Goal: Task Accomplishment & Management: Use online tool/utility

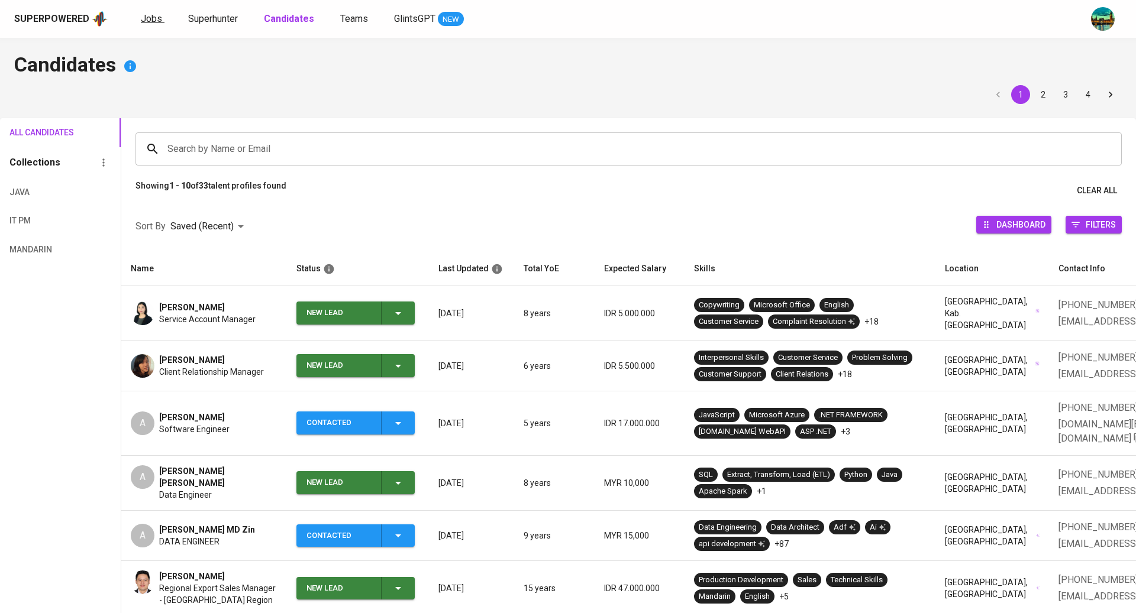
click at [143, 15] on span "Jobs" at bounding box center [151, 18] width 21 height 11
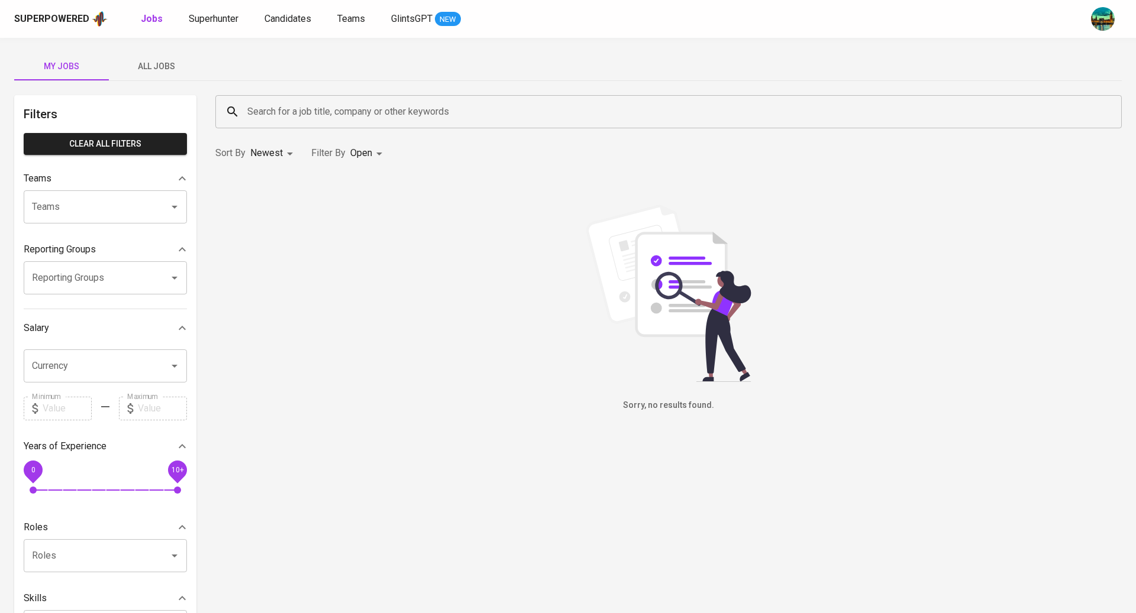
click at [174, 75] on button "All Jobs" at bounding box center [156, 66] width 95 height 28
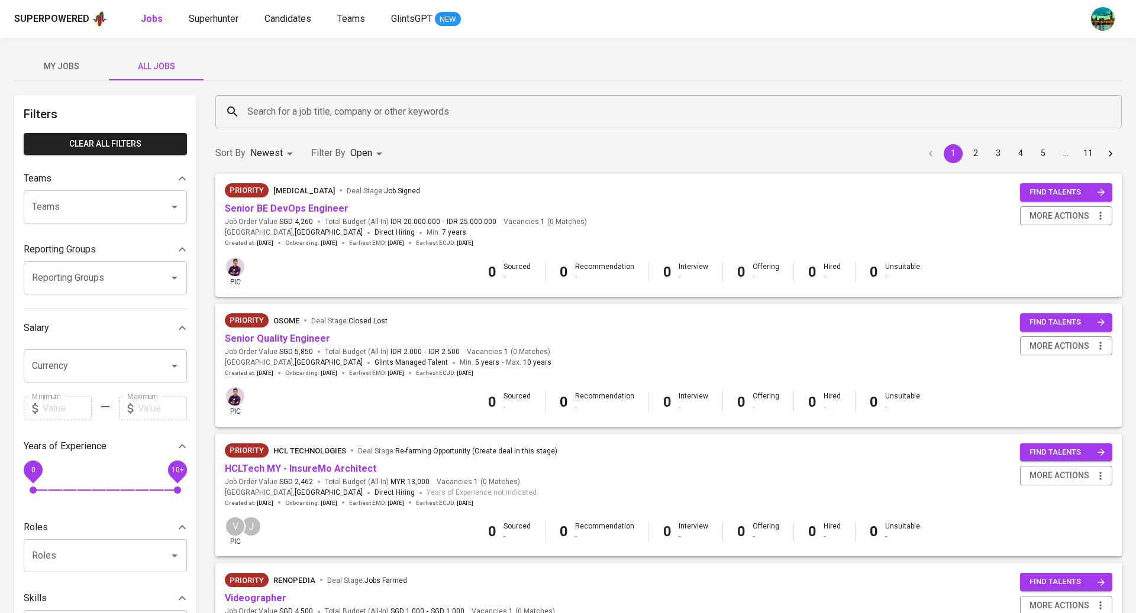
click at [351, 110] on input "Search for a job title, company or other keywords" at bounding box center [671, 112] width 854 height 22
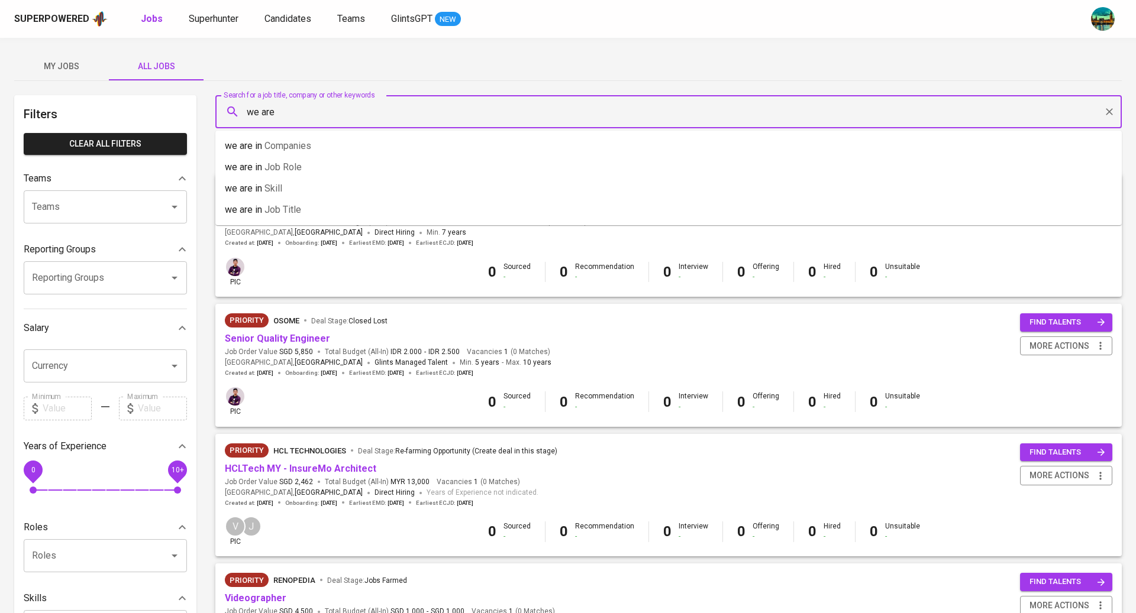
type input "we are"
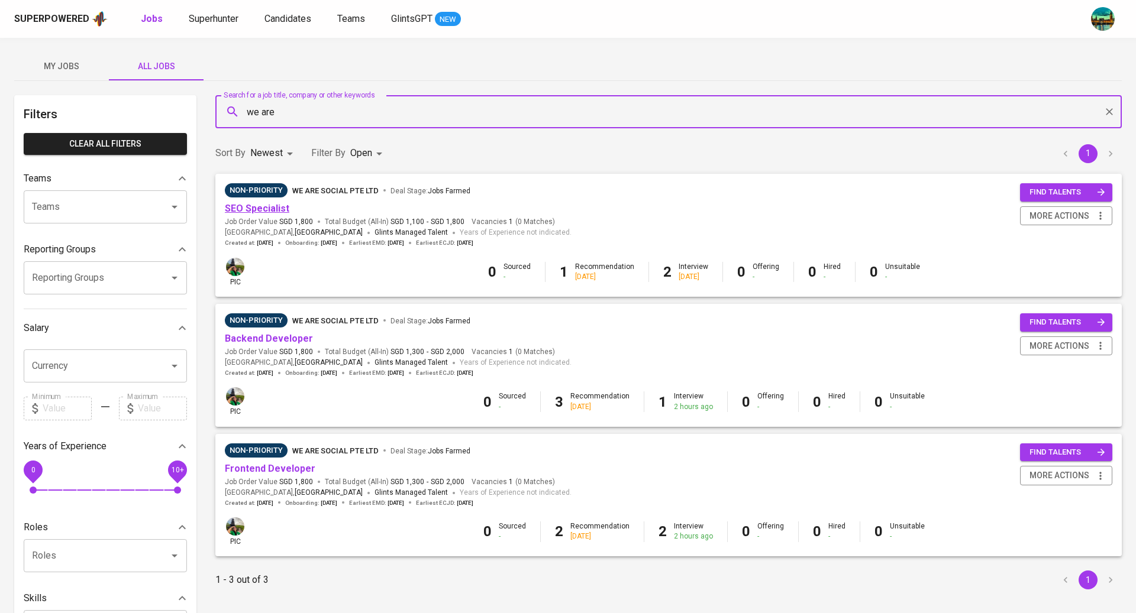
click at [274, 208] on link "SEO Specialist" at bounding box center [257, 208] width 64 height 11
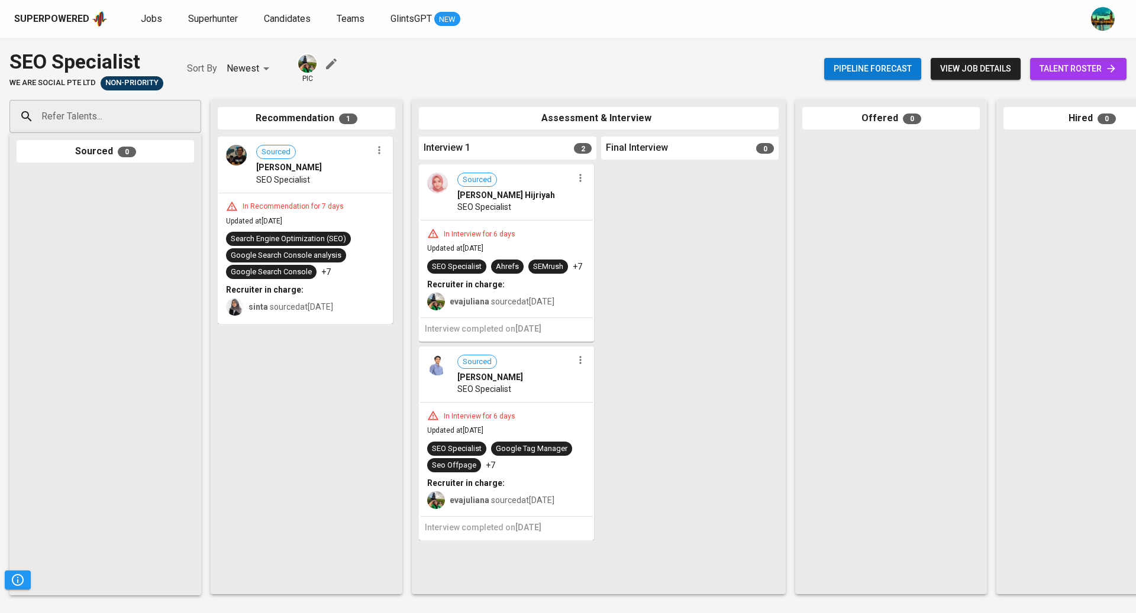
click at [1054, 62] on span "talent roster" at bounding box center [1077, 69] width 77 height 15
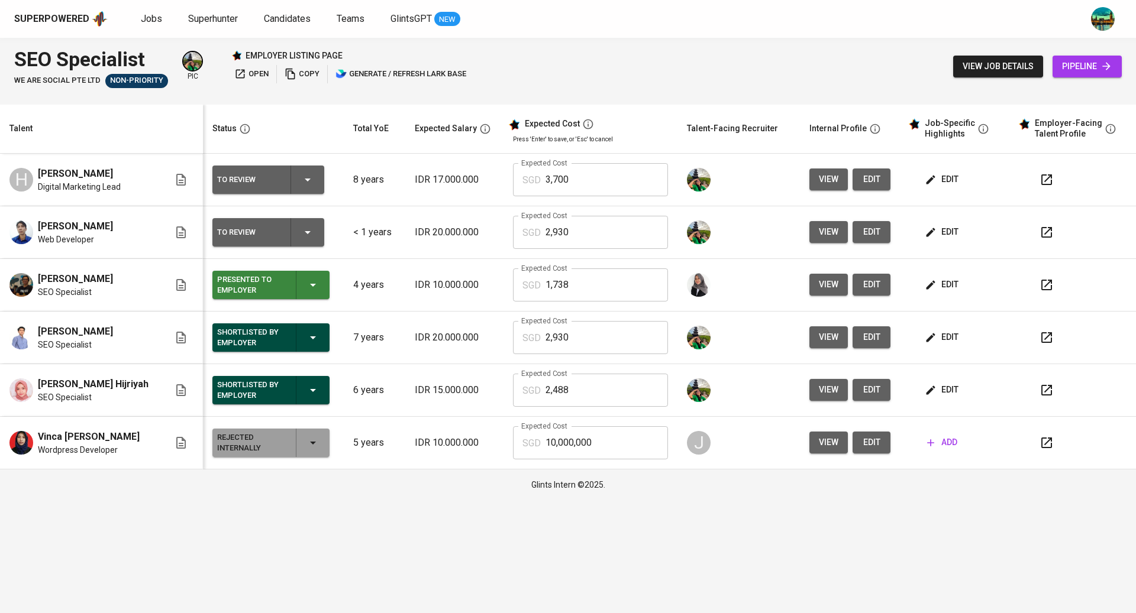
click at [819, 186] on span "view" at bounding box center [829, 179] width 20 height 15
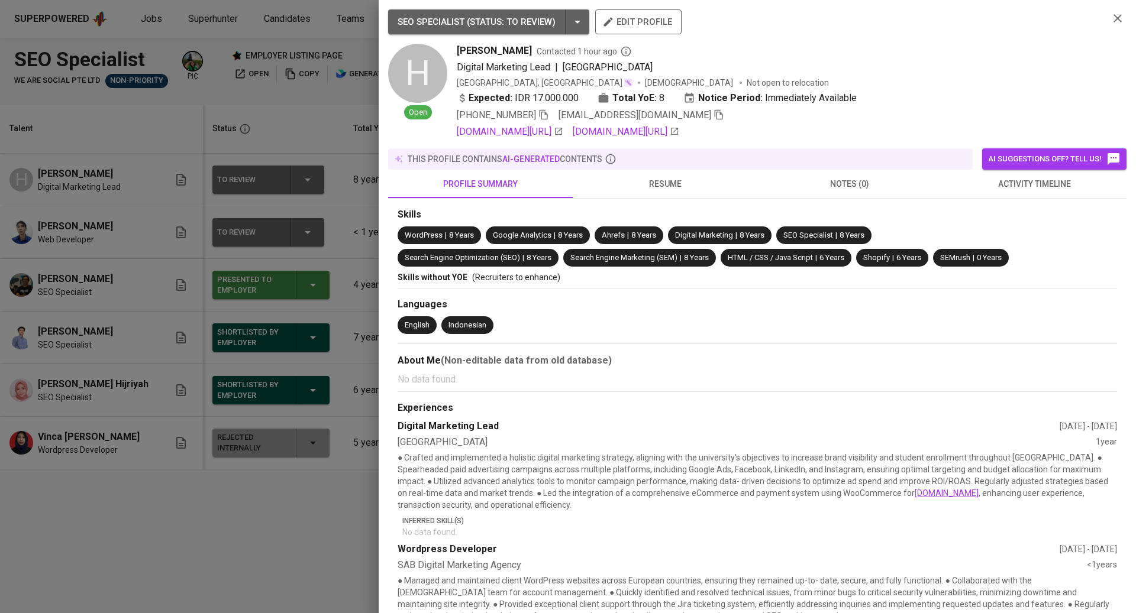
click at [353, 289] on div at bounding box center [568, 306] width 1136 height 613
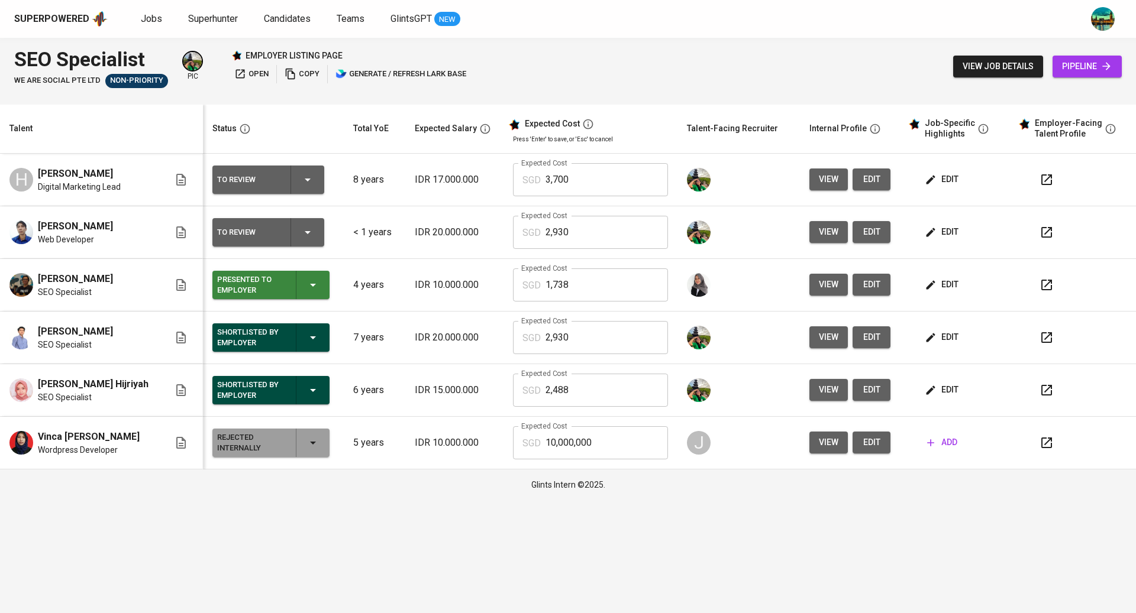
click at [934, 182] on span "edit" at bounding box center [942, 179] width 31 height 15
click at [160, 12] on link "Jobs" at bounding box center [153, 19] width 24 height 15
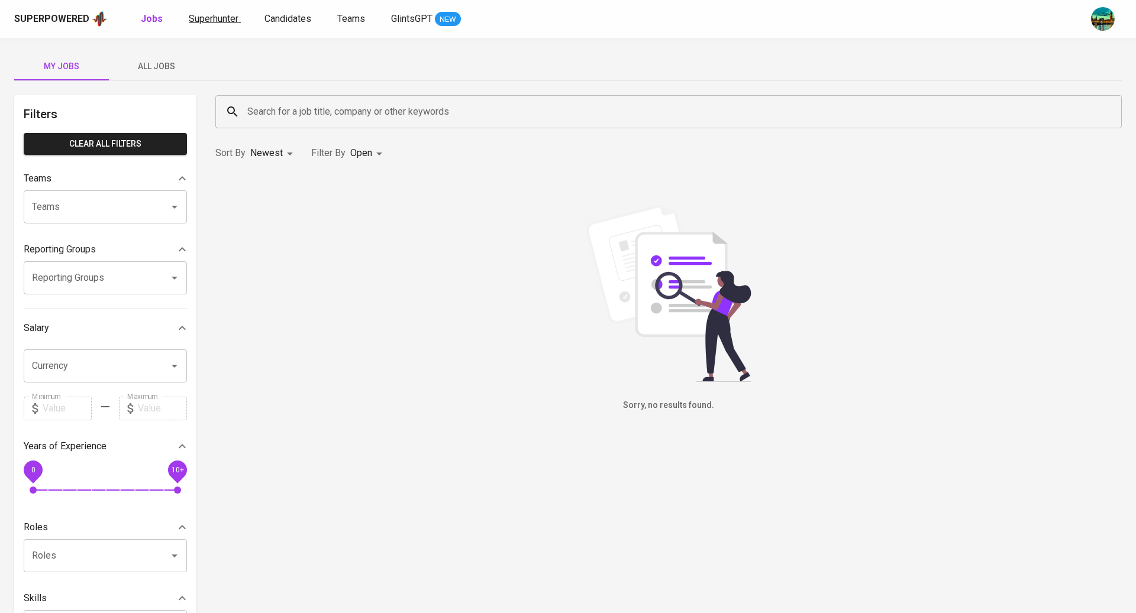
click at [206, 17] on span "Superhunter" at bounding box center [214, 18] width 50 height 11
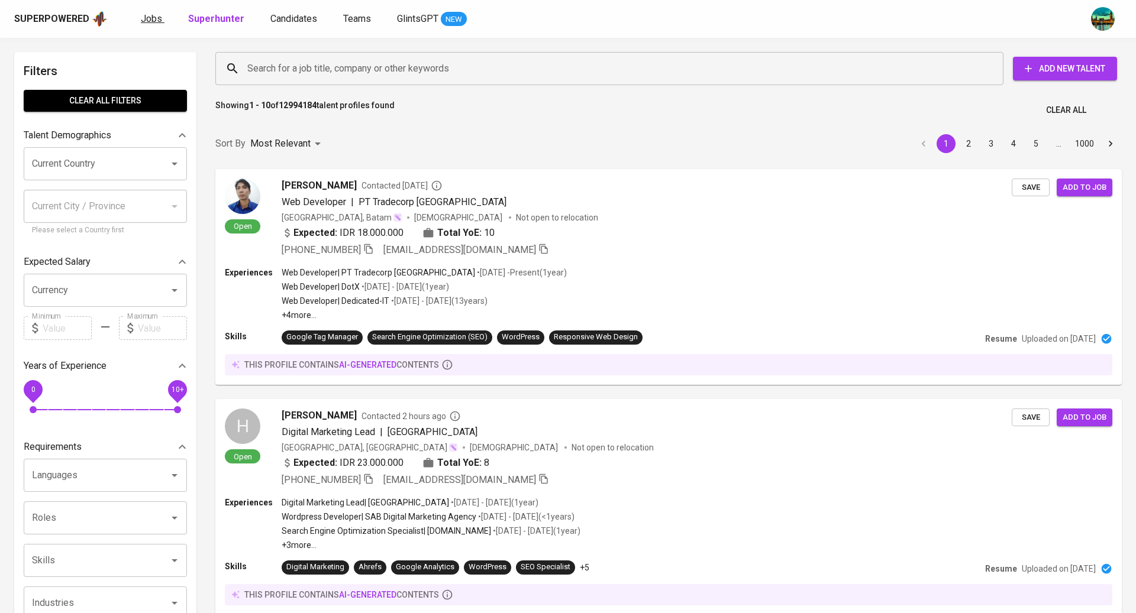
click at [141, 19] on span "Jobs" at bounding box center [151, 18] width 21 height 11
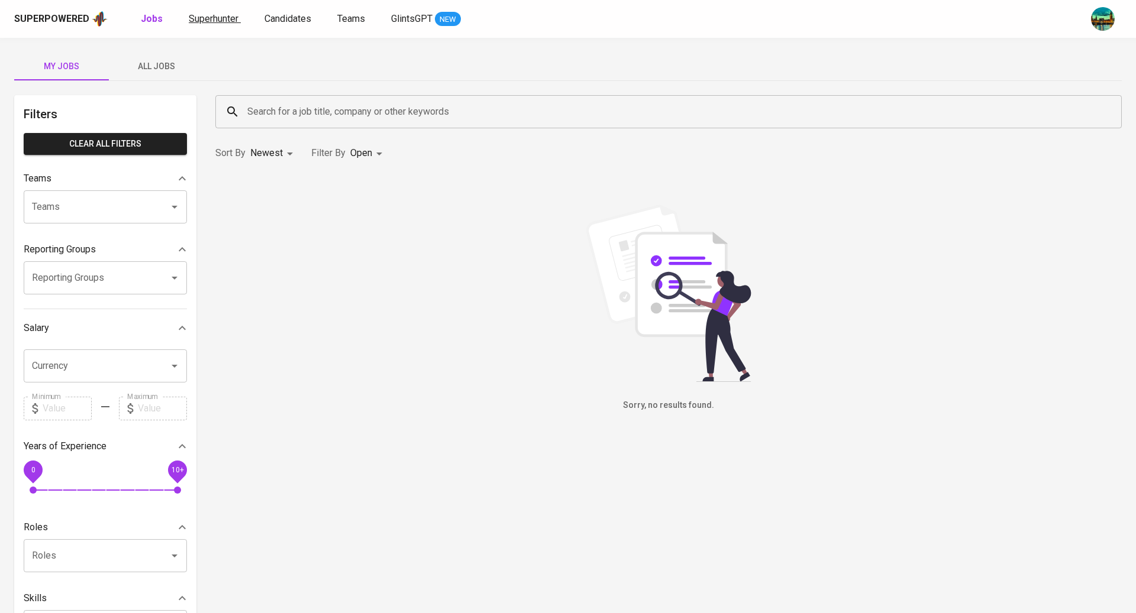
click at [192, 14] on span "Superhunter" at bounding box center [214, 18] width 50 height 11
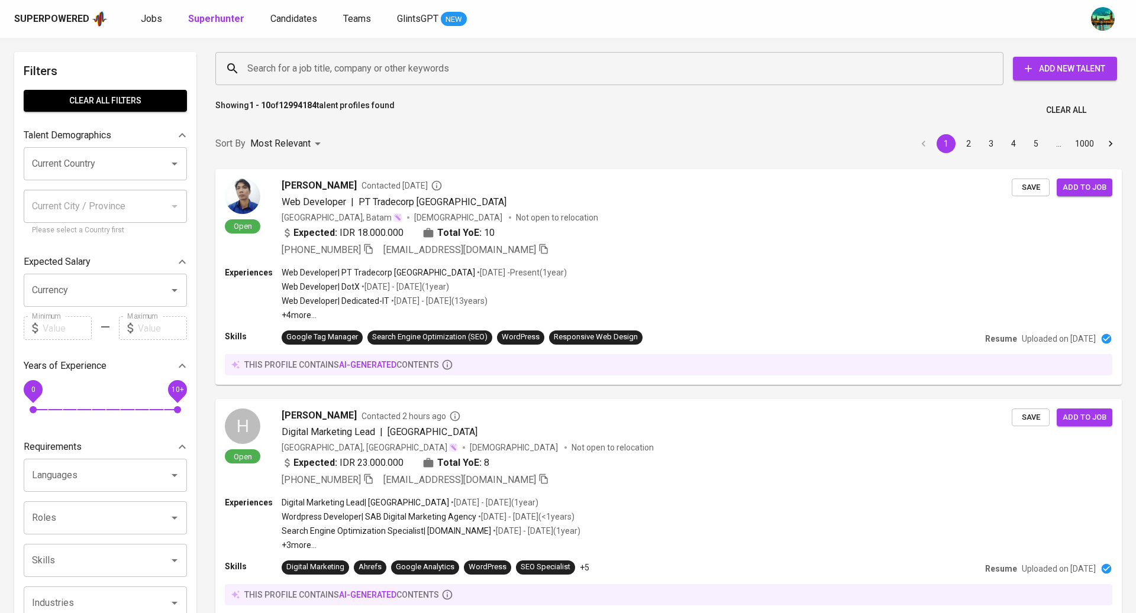
click at [282, 69] on input "Search for a job title, company or other keywords" at bounding box center [612, 68] width 736 height 22
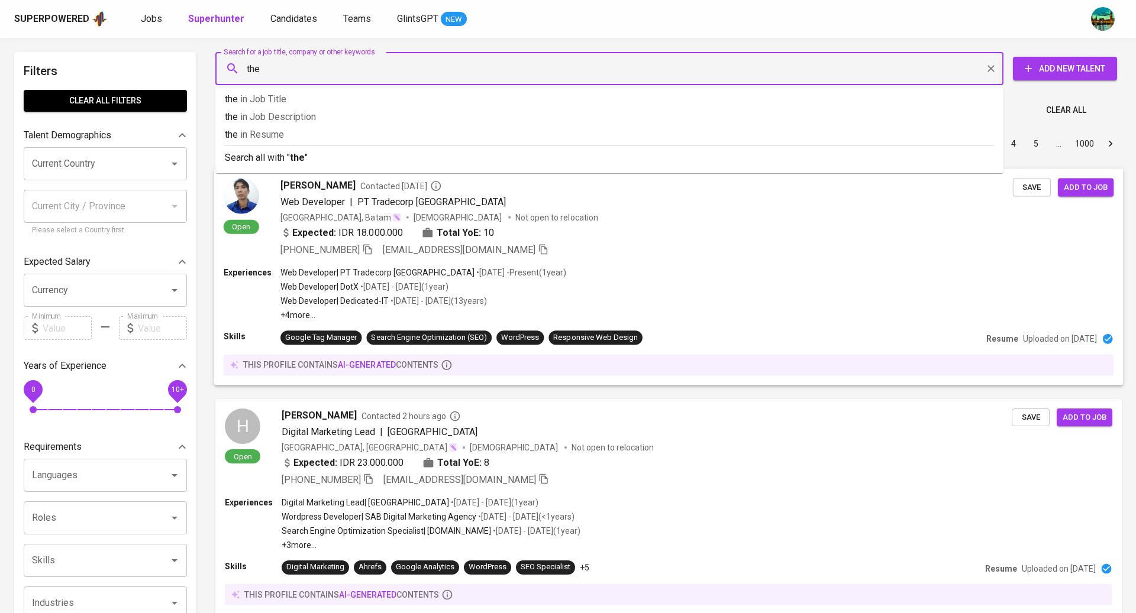
type input "theo"
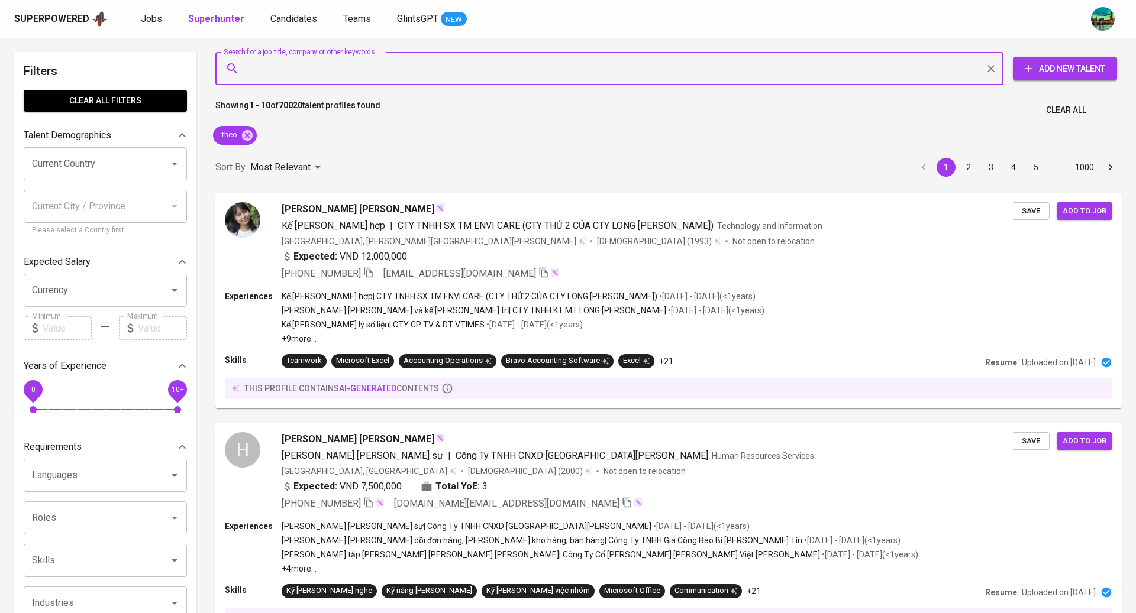
click at [133, 171] on input "Current Country" at bounding box center [88, 164] width 119 height 22
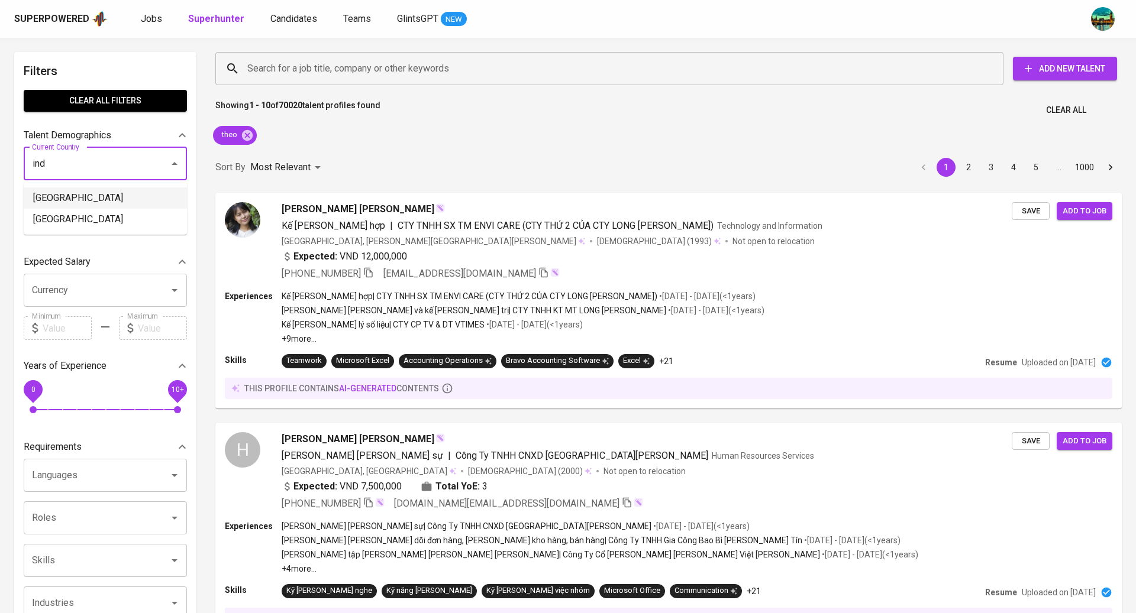
click at [128, 196] on li "[GEOGRAPHIC_DATA]" at bounding box center [105, 198] width 163 height 21
click at [128, 196] on input "Current City / Province" at bounding box center [96, 206] width 135 height 22
type input "[GEOGRAPHIC_DATA]"
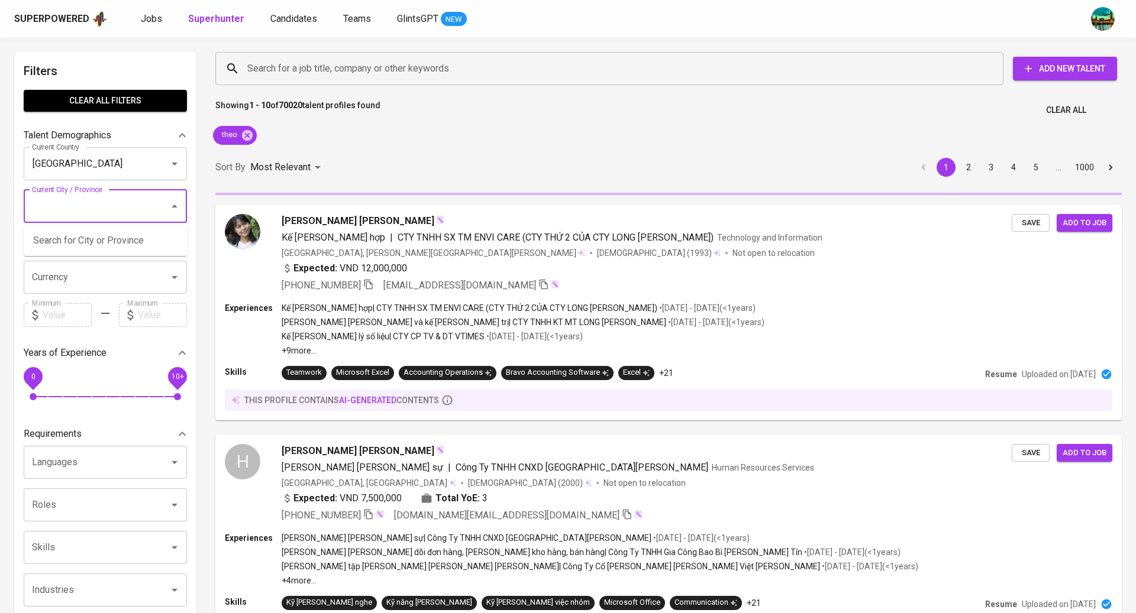
click at [421, 112] on div "Showing 1 - 10 of 70020 talent profiles found Clear All" at bounding box center [668, 106] width 920 height 29
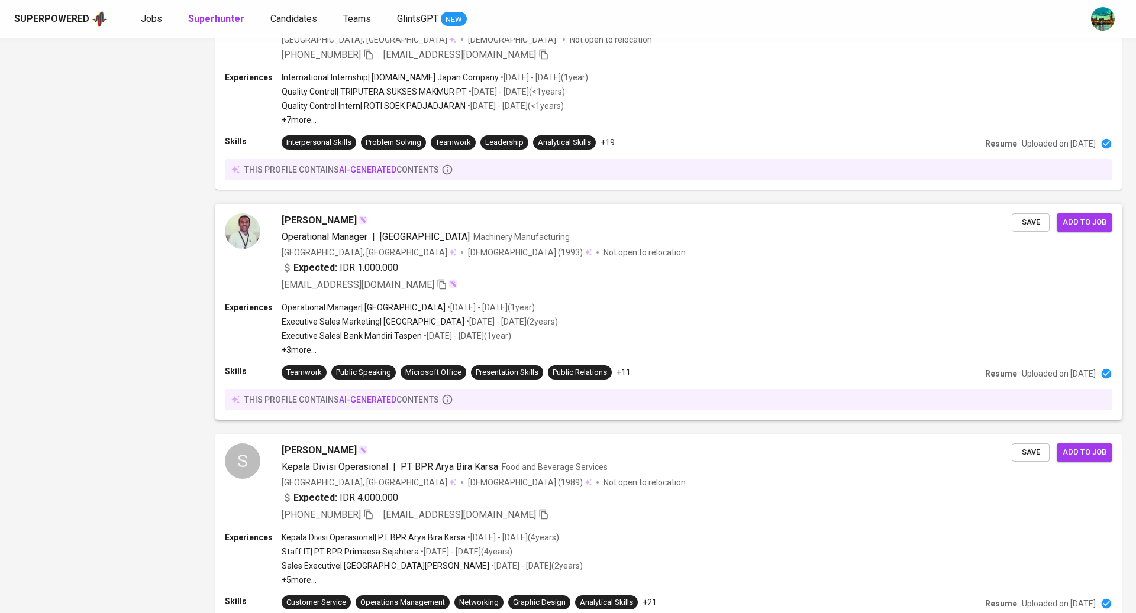
scroll to position [1852, 0]
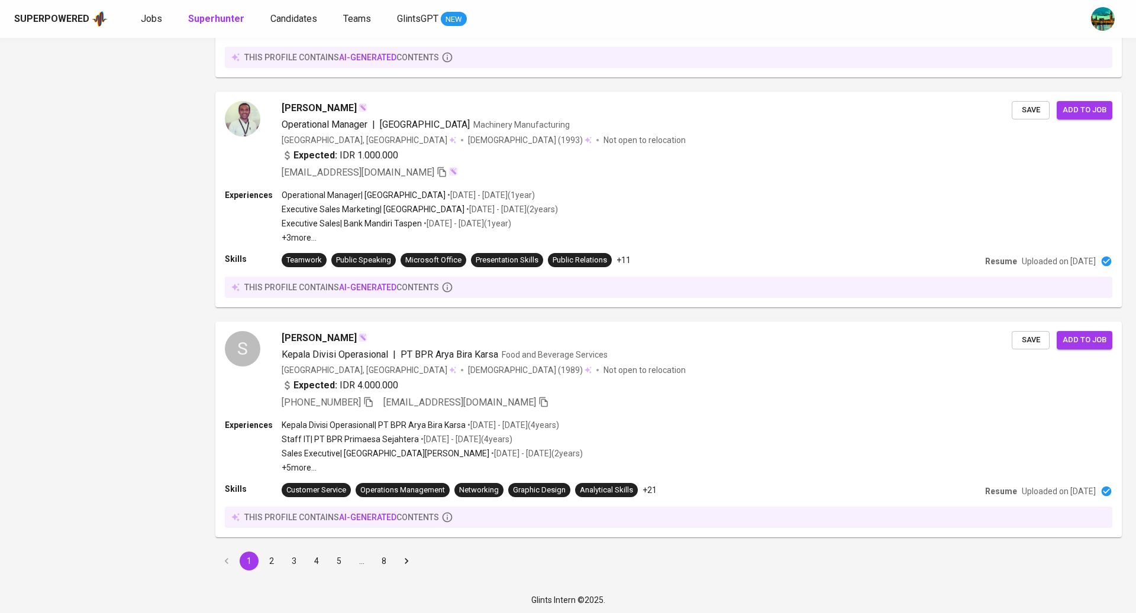
click at [261, 561] on li "2" at bounding box center [271, 561] width 22 height 19
click at [277, 561] on button "2" at bounding box center [271, 561] width 19 height 19
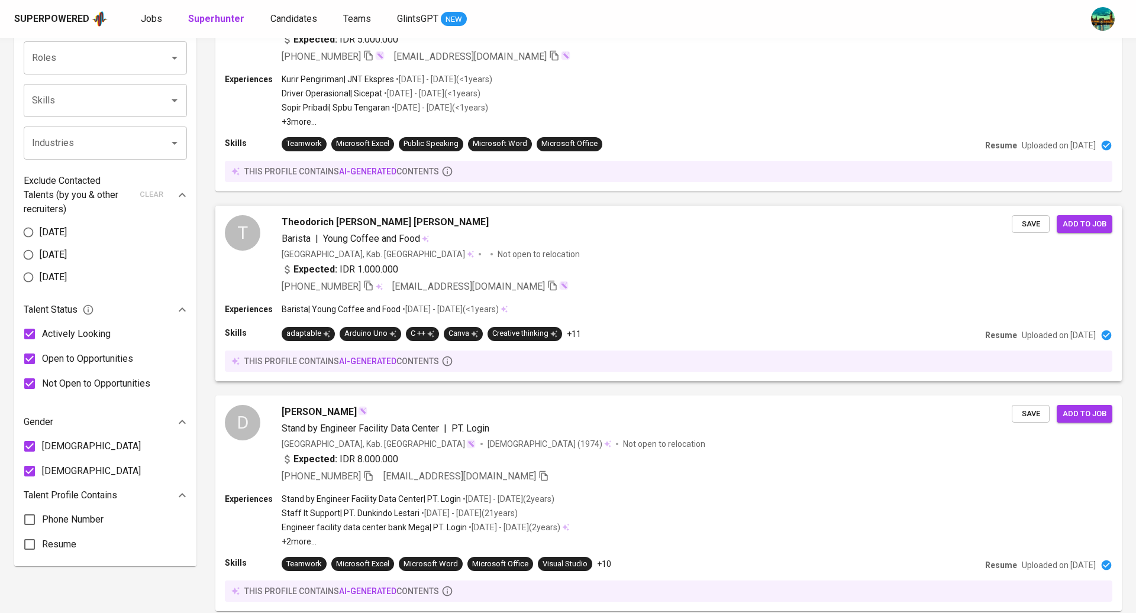
scroll to position [448, 0]
